Goal: Information Seeking & Learning: Find specific fact

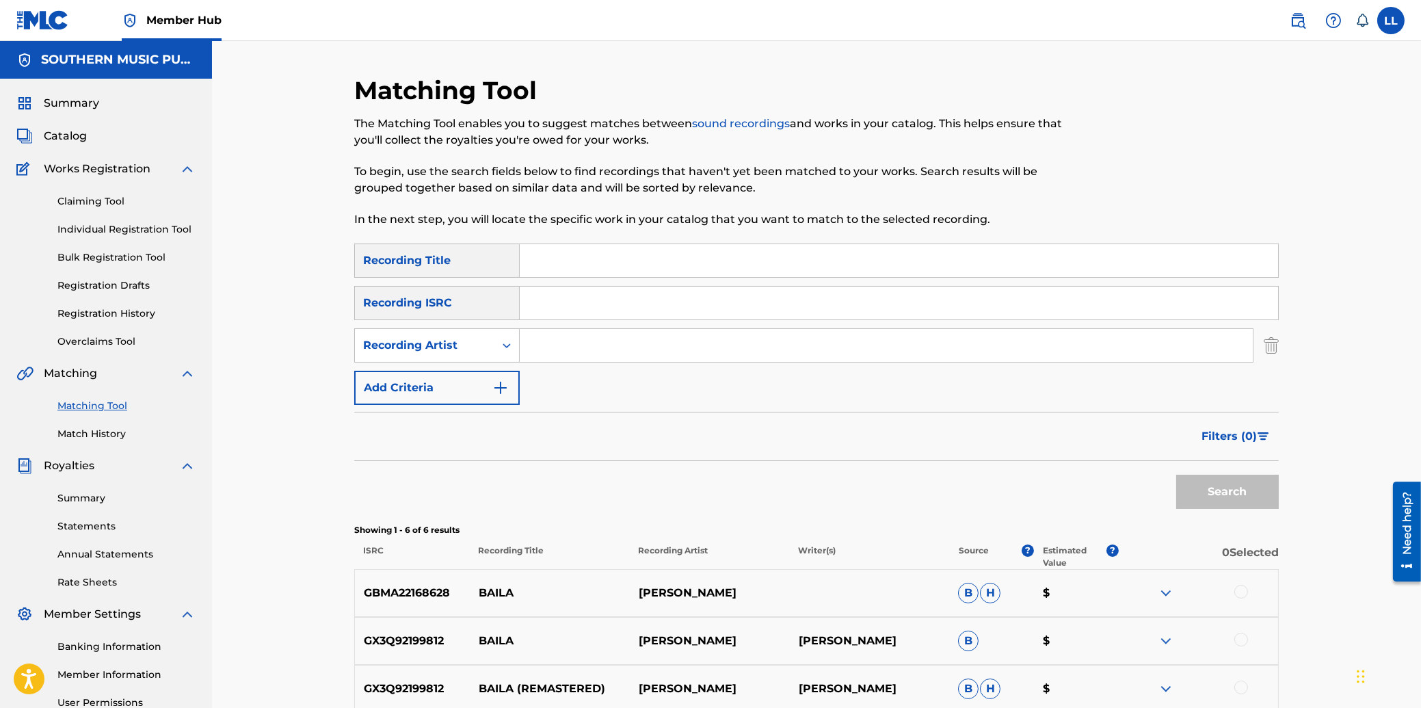
click at [563, 263] on input "Search Form" at bounding box center [899, 260] width 758 height 33
type input "senora"
click at [505, 346] on icon "Search Form" at bounding box center [507, 345] width 8 height 5
click at [549, 349] on input "Search Form" at bounding box center [886, 345] width 733 height 33
click at [1176, 475] on button "Search" at bounding box center [1227, 492] width 103 height 34
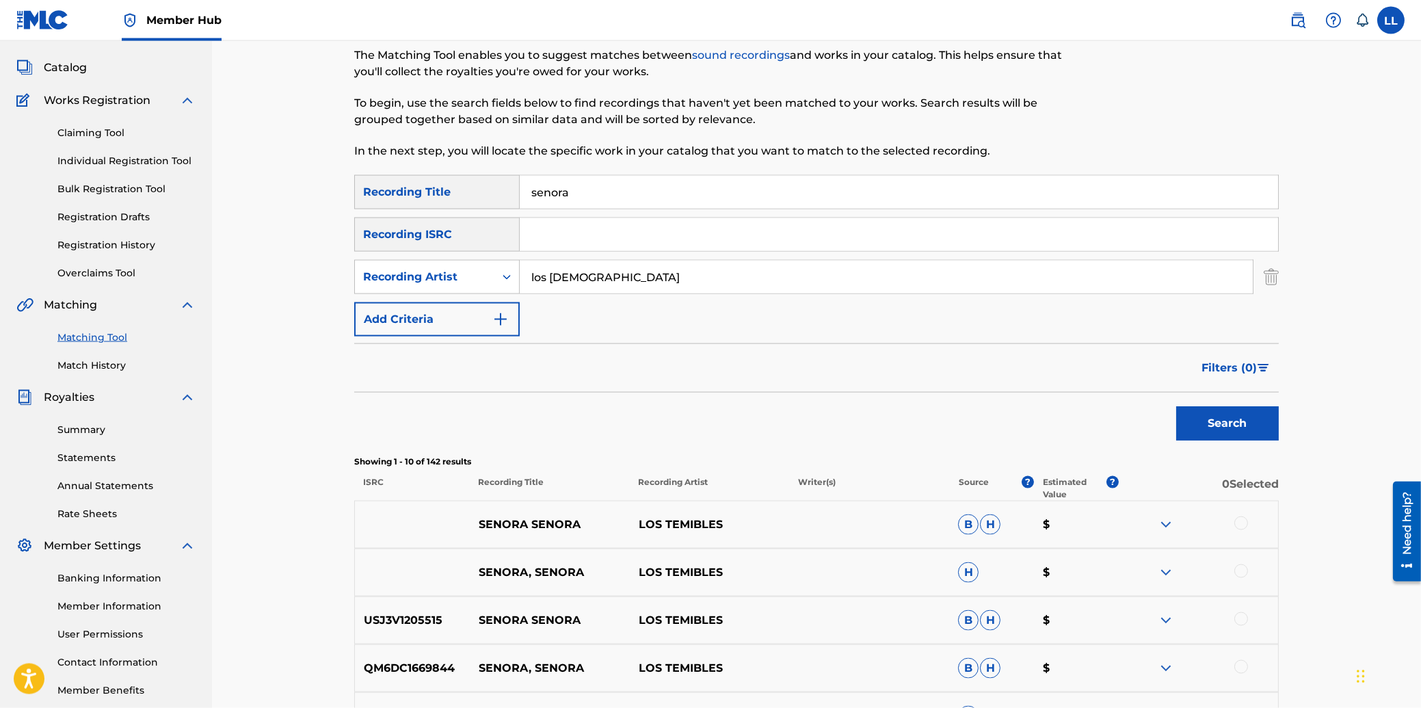
scroll to position [146, 0]
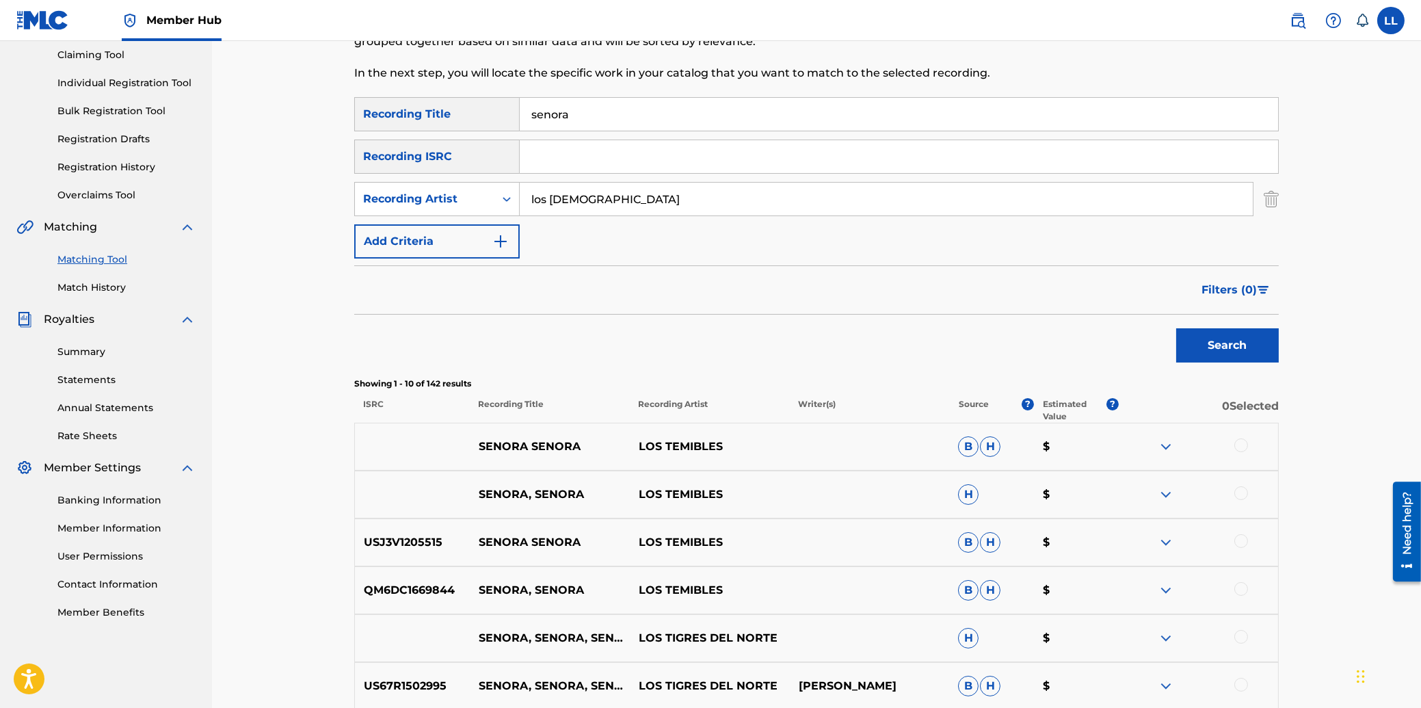
click at [634, 195] on input "los [DEMOGRAPHIC_DATA]" at bounding box center [886, 199] width 733 height 33
type input "los viking"
click at [1176, 328] on button "Search" at bounding box center [1227, 345] width 103 height 34
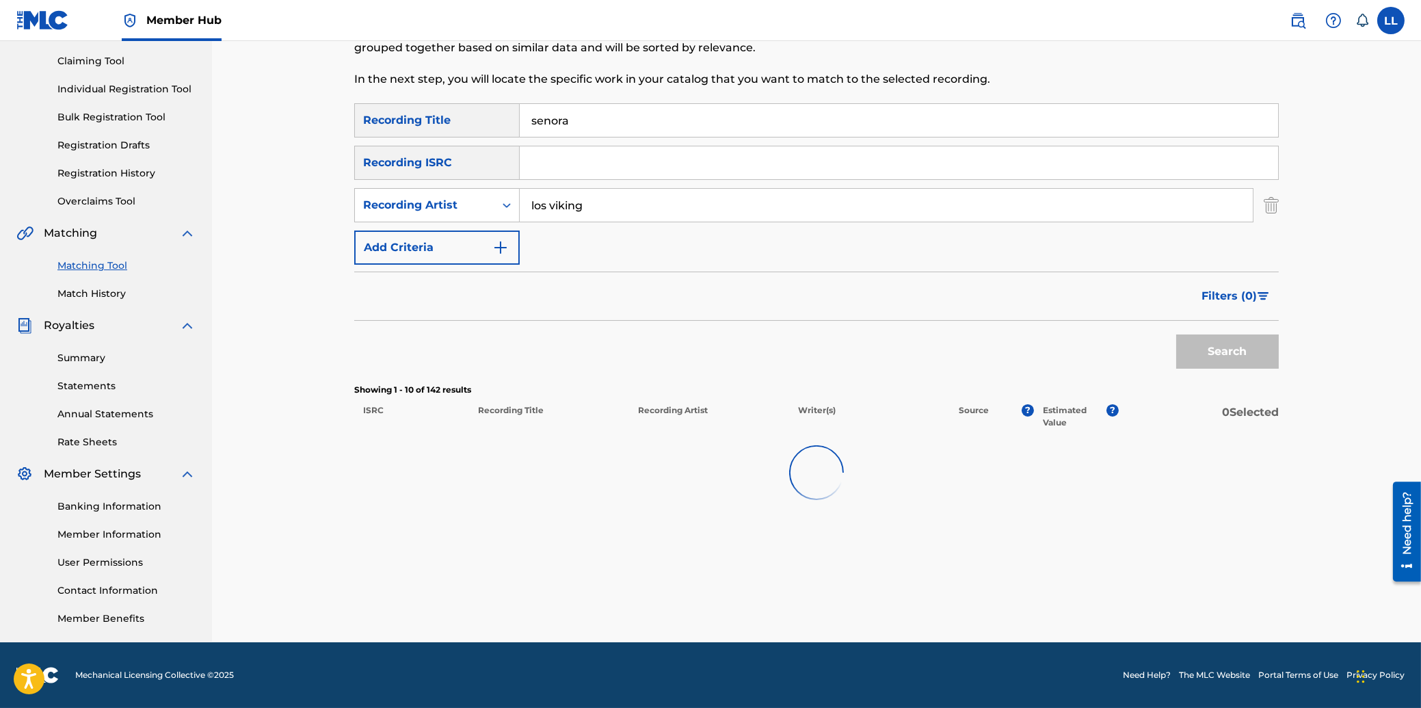
scroll to position [139, 0]
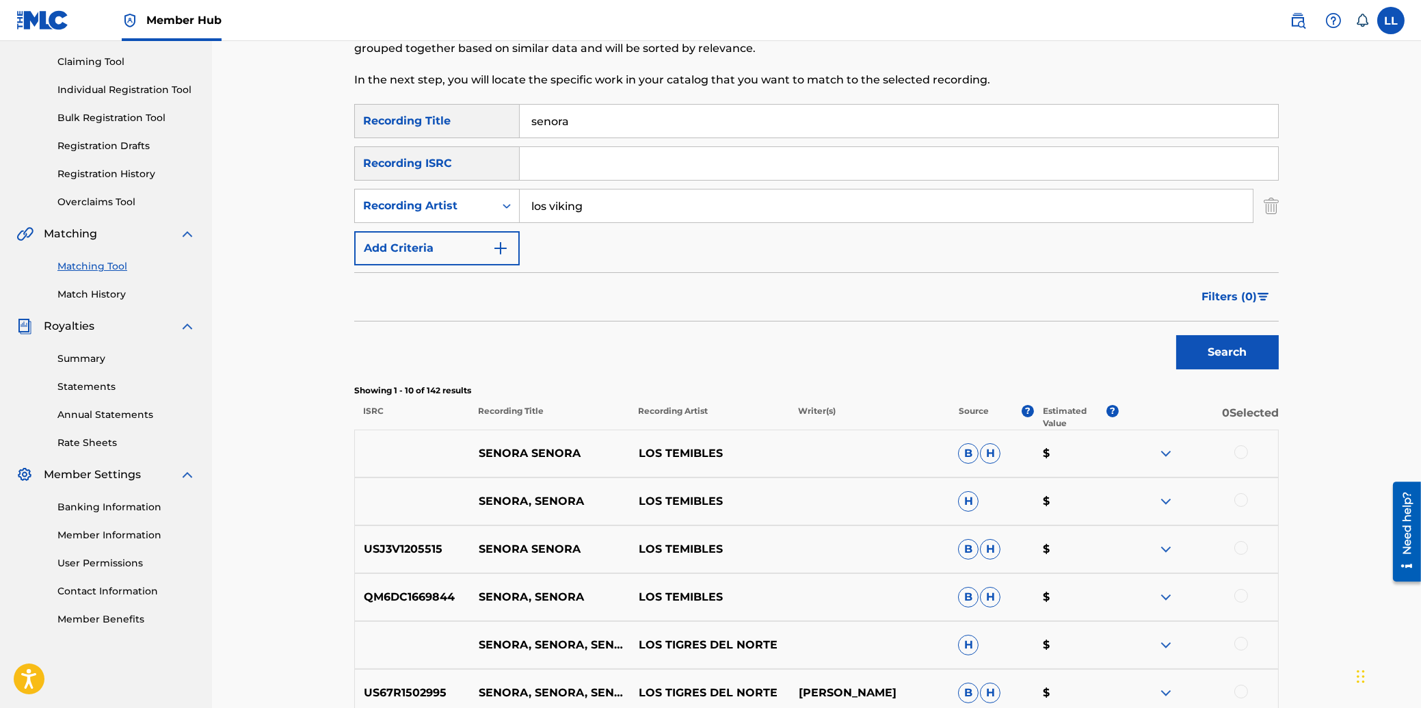
click at [551, 120] on input "senora" at bounding box center [899, 121] width 758 height 33
type input "señora"
click at [1176, 335] on button "Search" at bounding box center [1227, 352] width 103 height 34
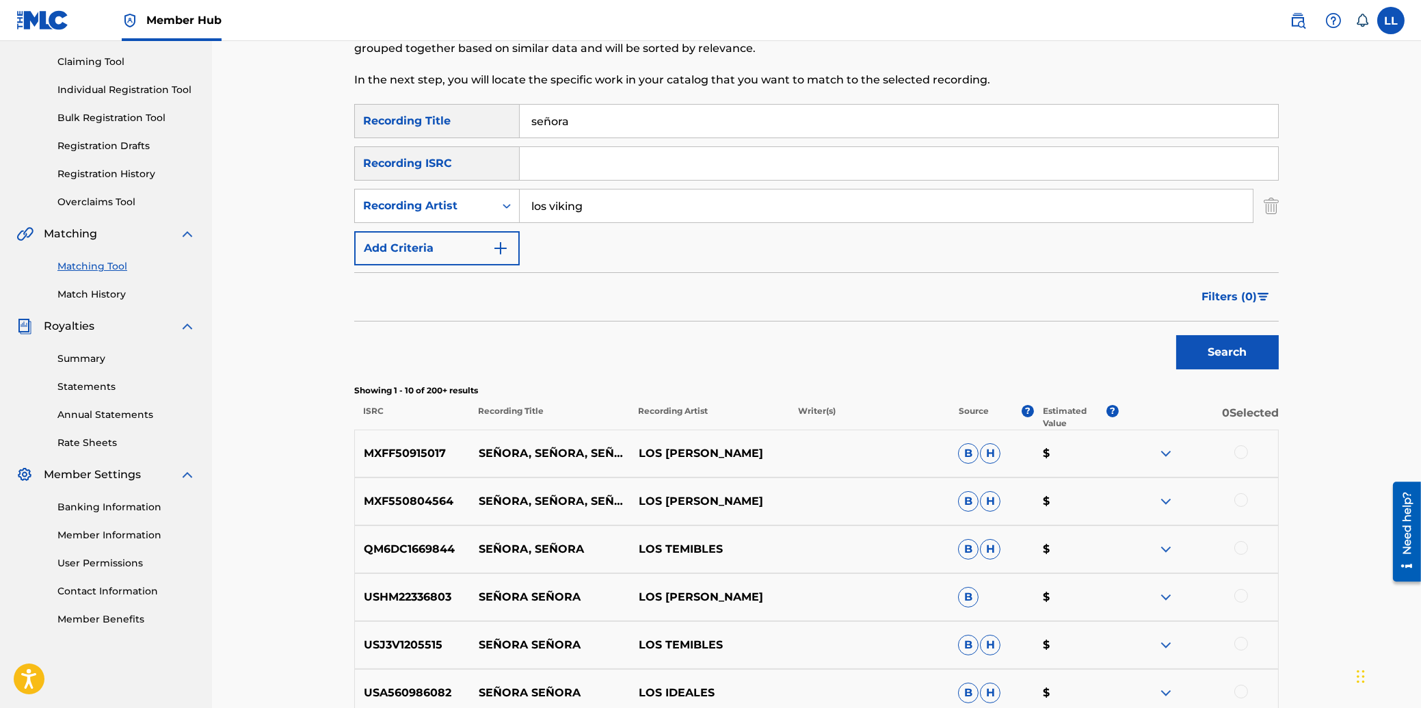
scroll to position [0, 0]
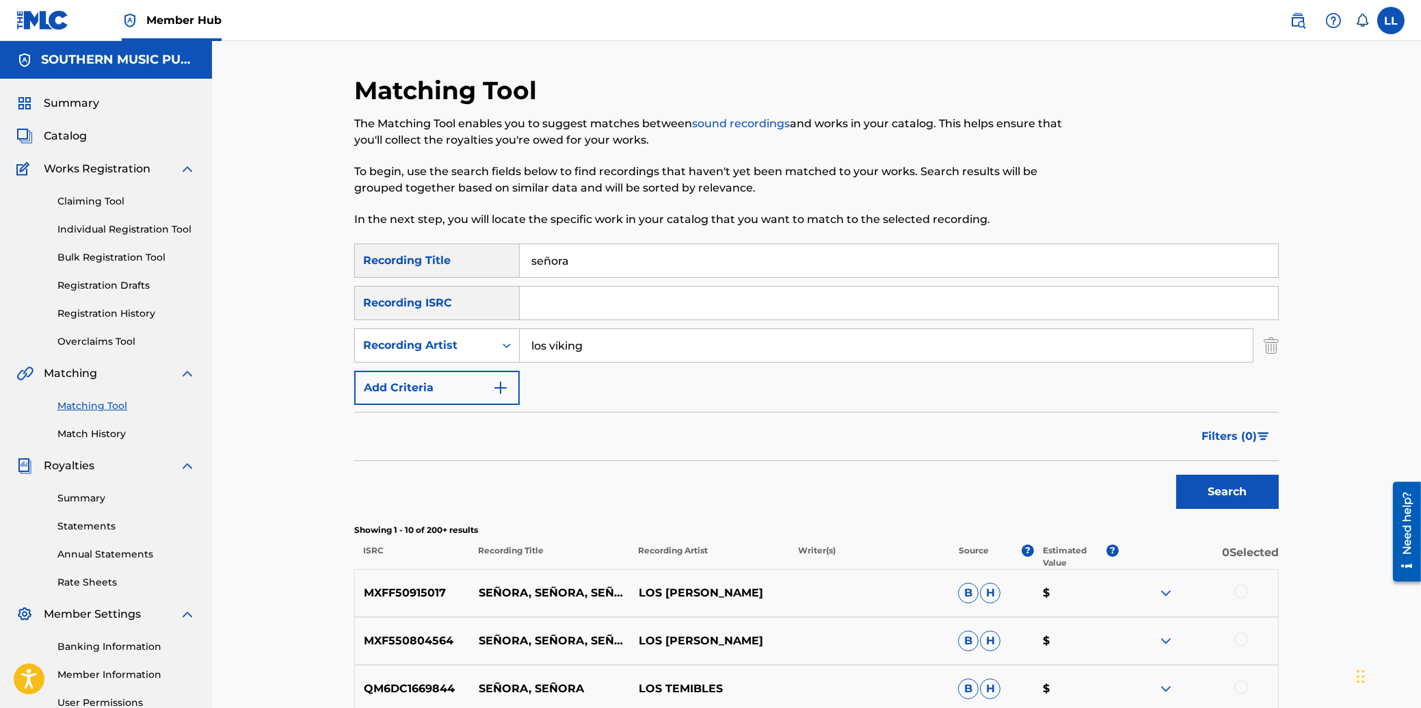
drag, startPoint x: 528, startPoint y: 347, endPoint x: 448, endPoint y: 345, distance: 80.0
click at [520, 345] on input "los viking" at bounding box center [886, 345] width 733 height 33
type input "hielo ardiente"
click at [1176, 475] on button "Search" at bounding box center [1227, 492] width 103 height 34
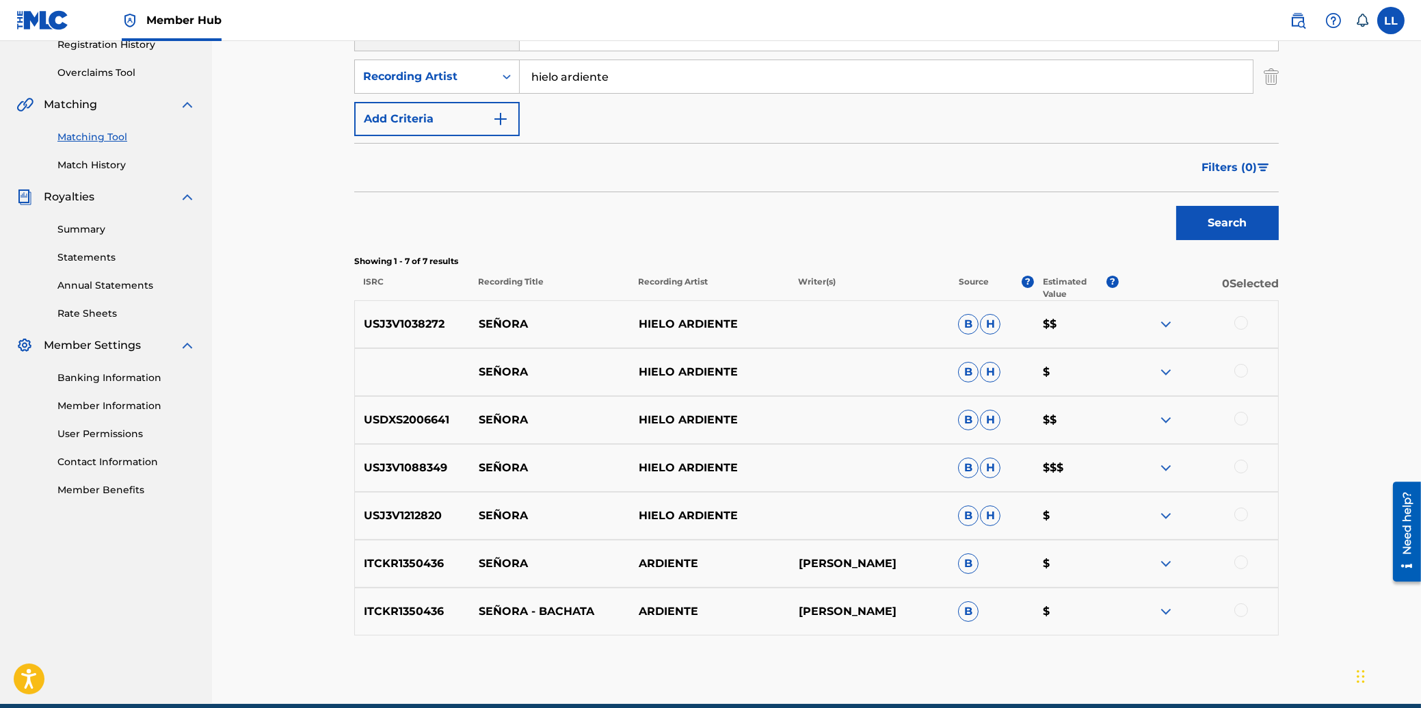
scroll to position [293, 0]
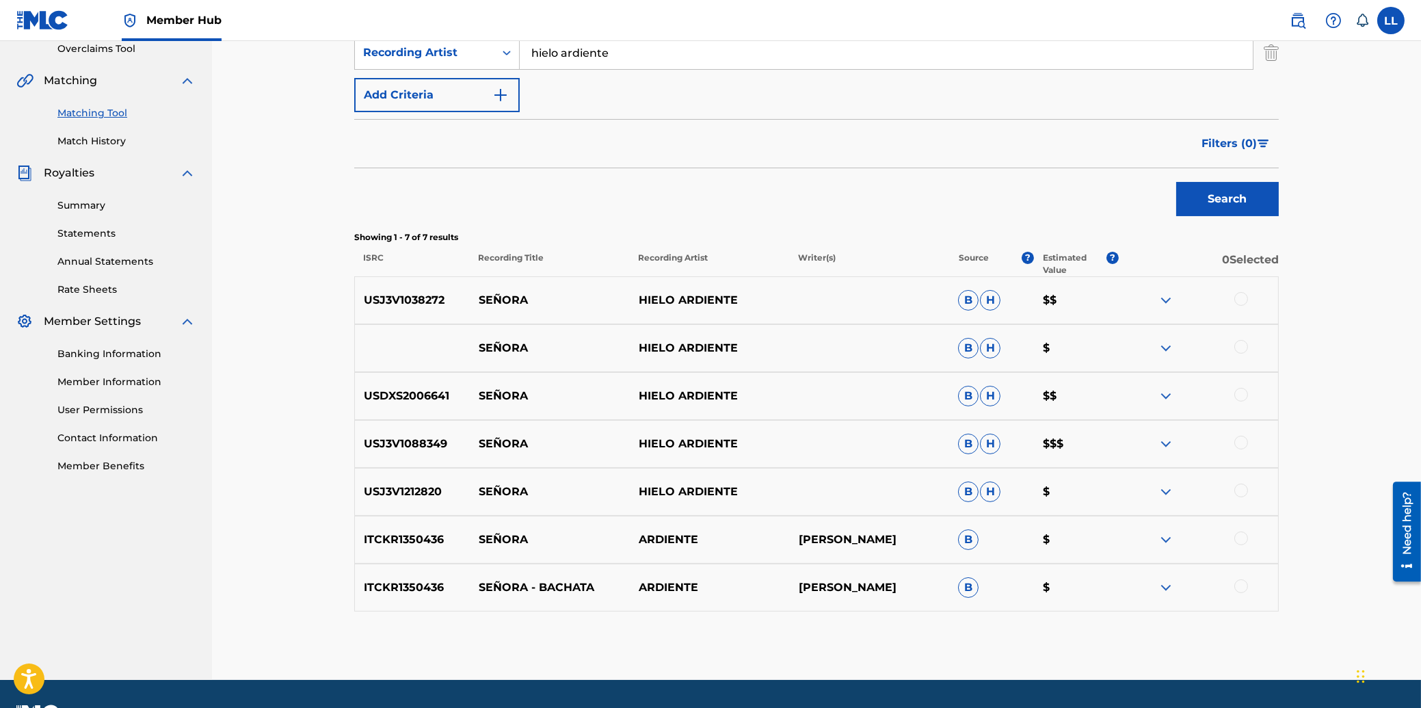
click at [1164, 293] on img at bounding box center [1166, 300] width 16 height 16
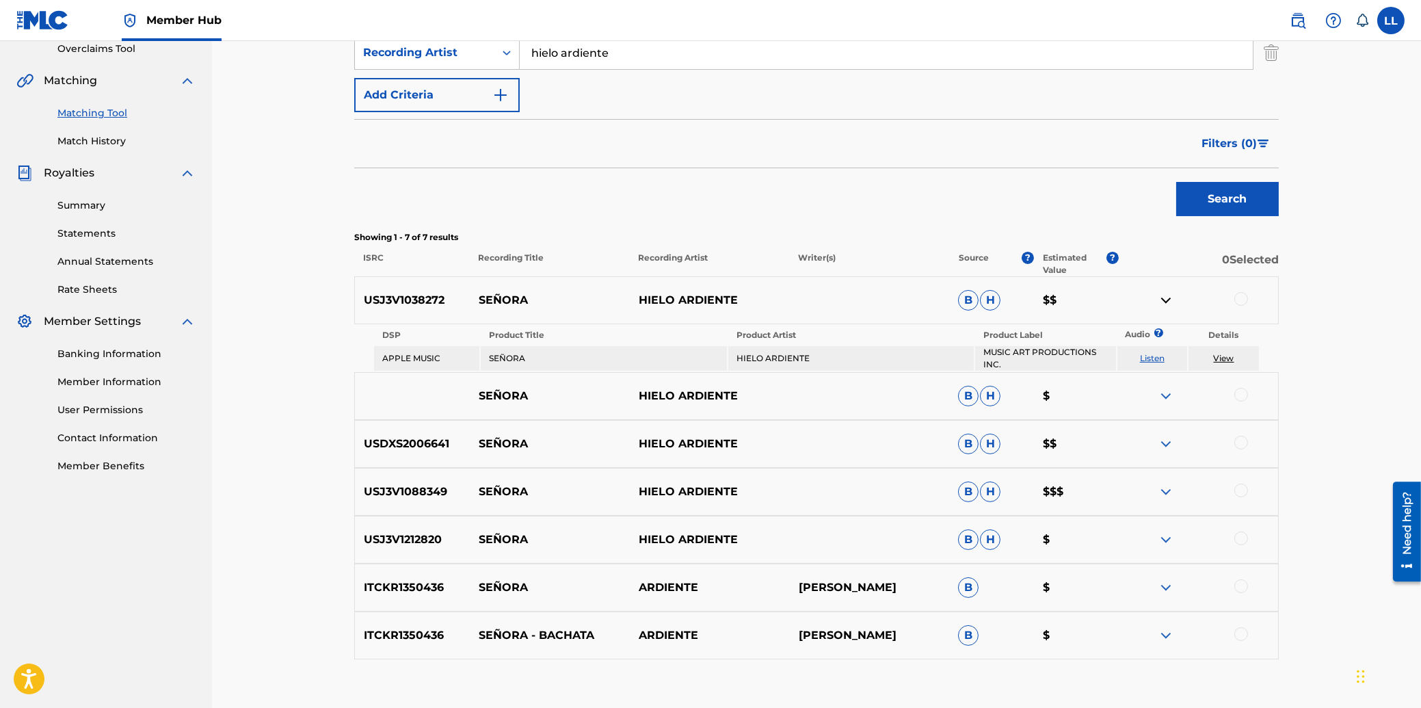
click at [1165, 393] on img at bounding box center [1166, 396] width 16 height 16
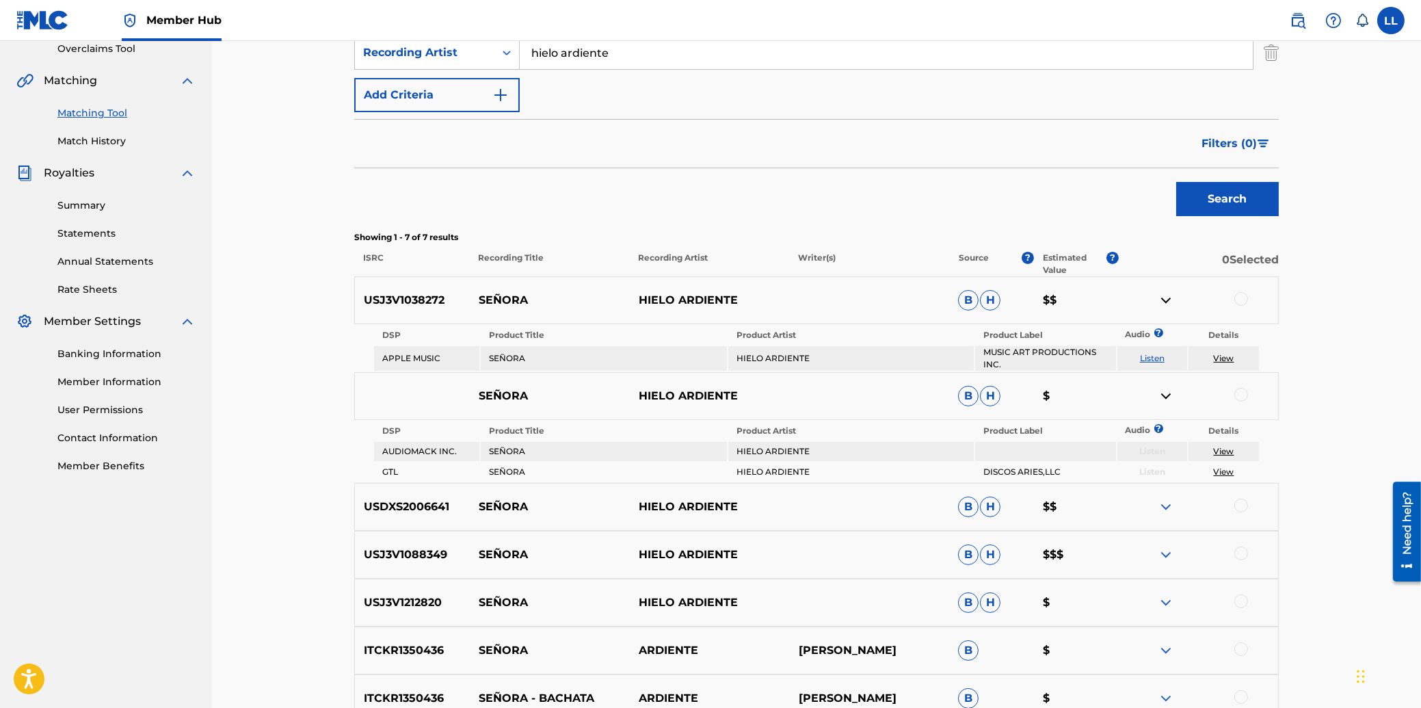
click at [1169, 505] on img at bounding box center [1166, 506] width 16 height 16
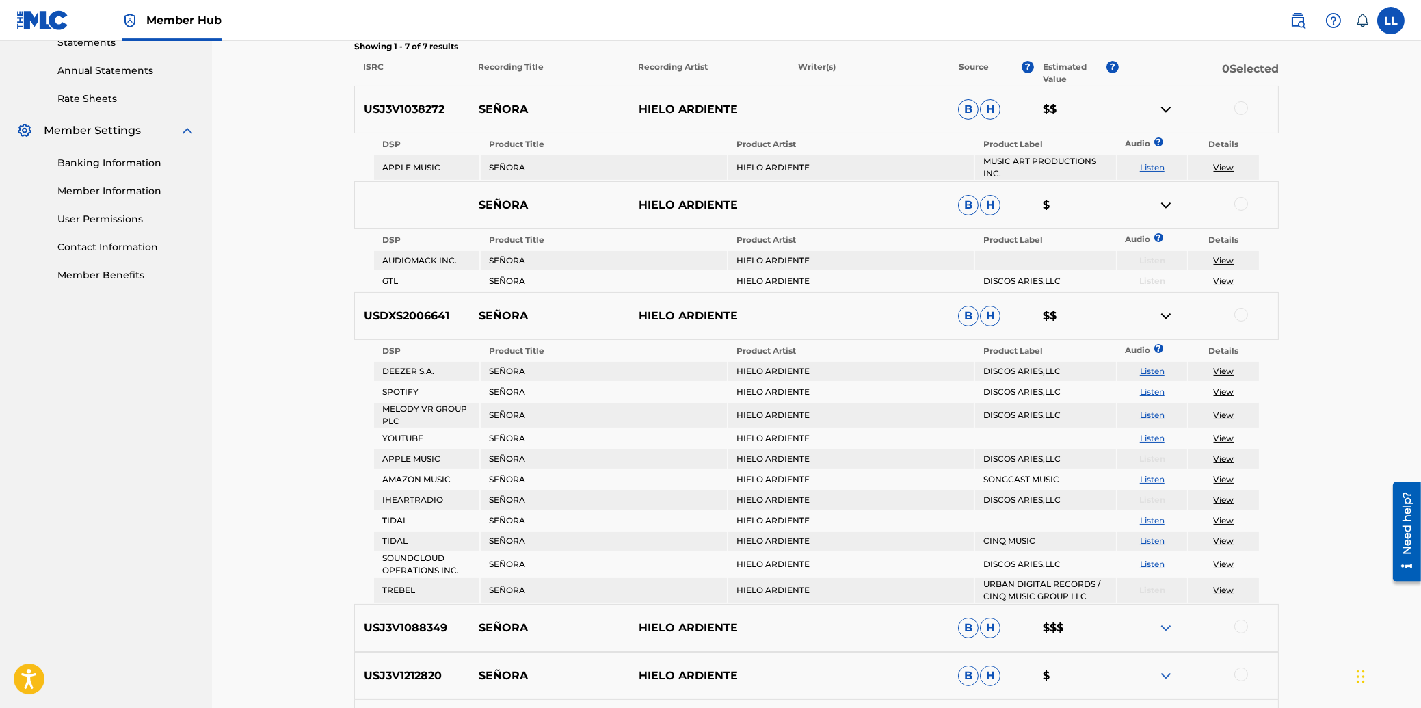
scroll to position [513, 0]
